Goal: Check status: Check status

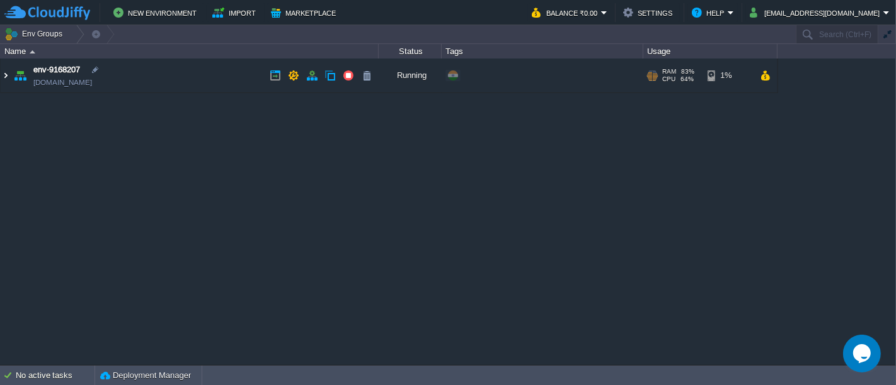
click at [8, 76] on img at bounding box center [6, 76] width 10 height 34
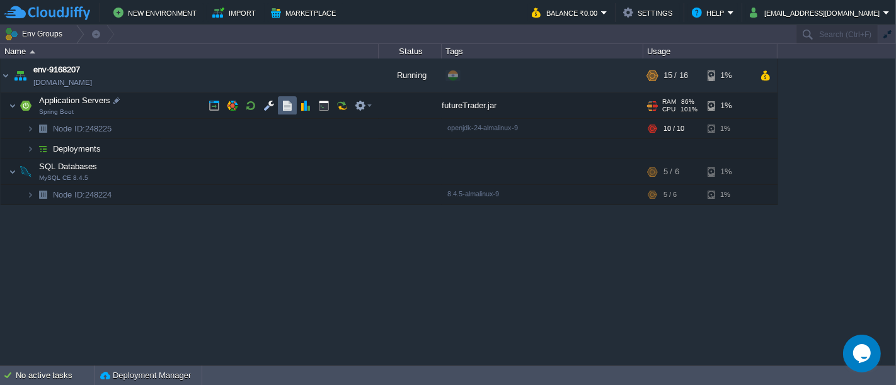
click at [286, 103] on button "button" at bounding box center [287, 105] width 11 height 11
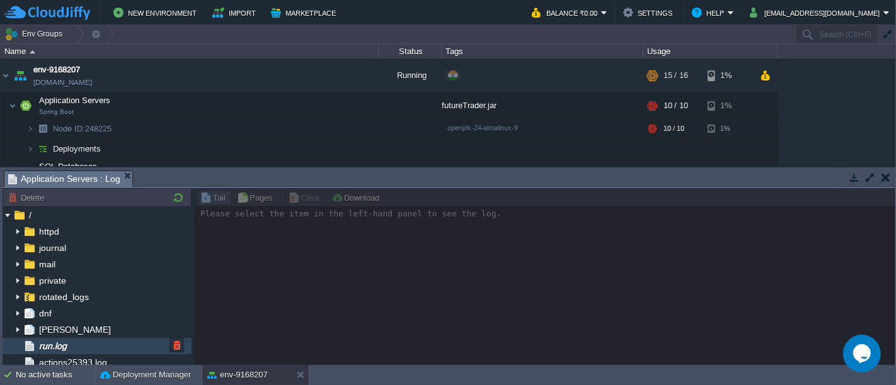
click at [57, 346] on span "run.log" at bounding box center [53, 346] width 32 height 11
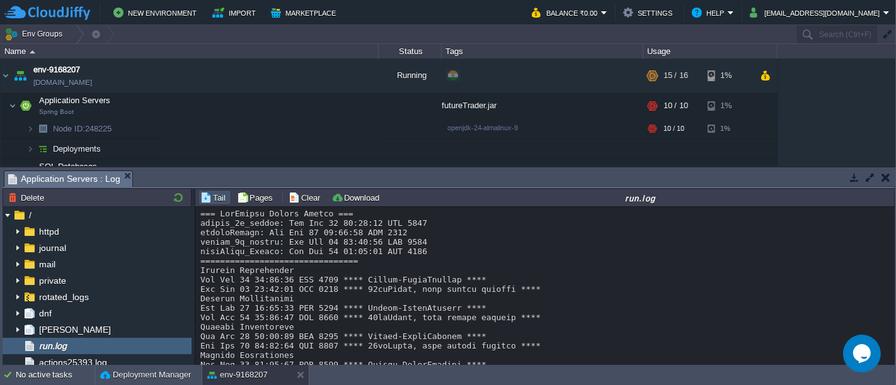
click at [882, 179] on button "button" at bounding box center [885, 177] width 9 height 11
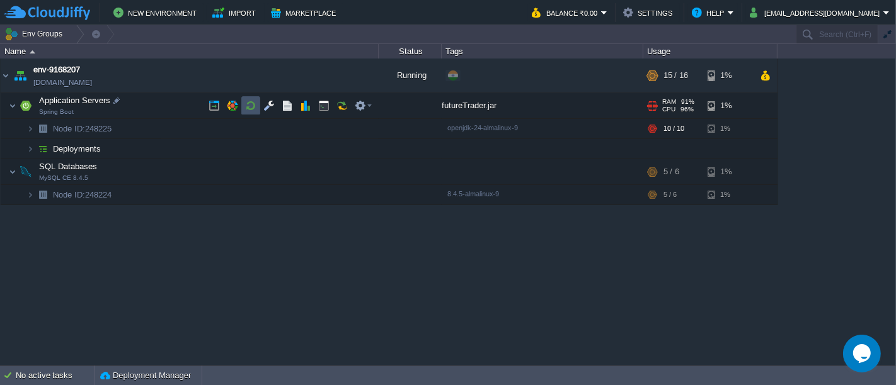
click at [249, 105] on button "button" at bounding box center [250, 105] width 11 height 11
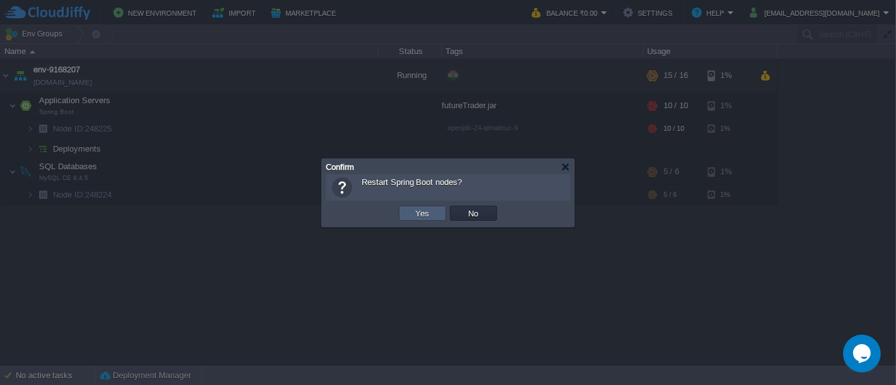
click at [410, 219] on td "Yes" at bounding box center [422, 213] width 47 height 15
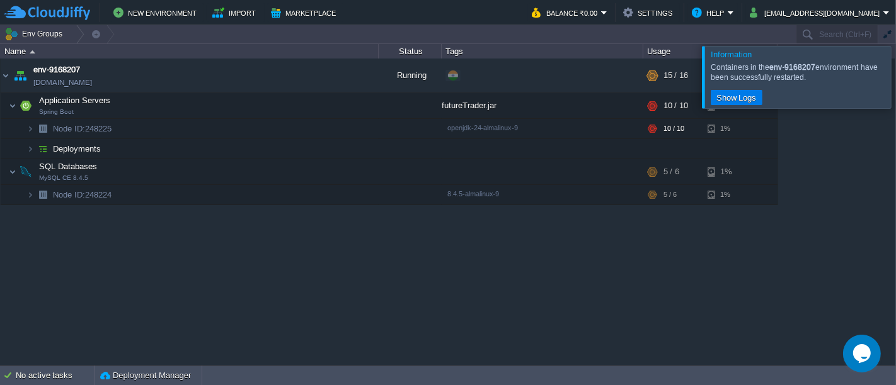
click at [895, 74] on div at bounding box center [911, 77] width 0 height 62
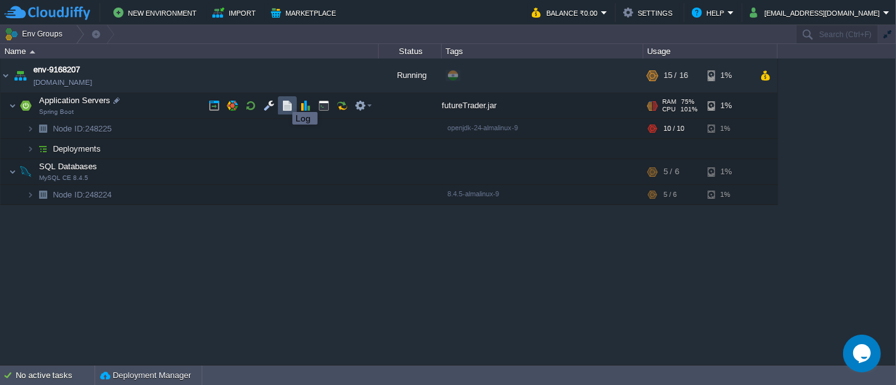
click at [283, 101] on button "button" at bounding box center [287, 105] width 11 height 11
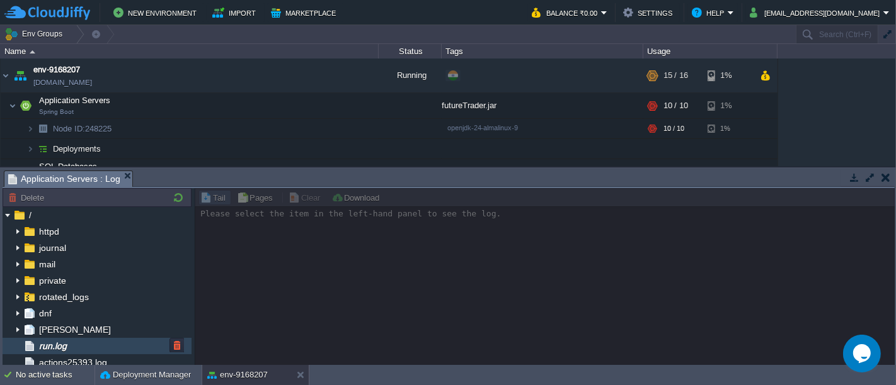
click at [68, 341] on span "run.log" at bounding box center [53, 346] width 32 height 11
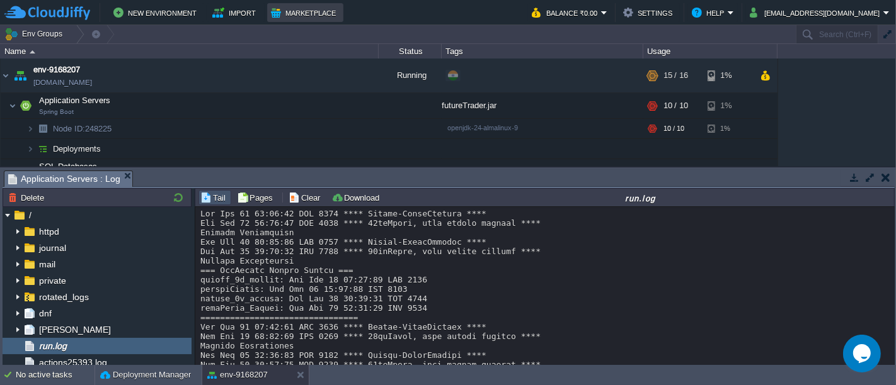
scroll to position [9826, 0]
